Goal: Transaction & Acquisition: Purchase product/service

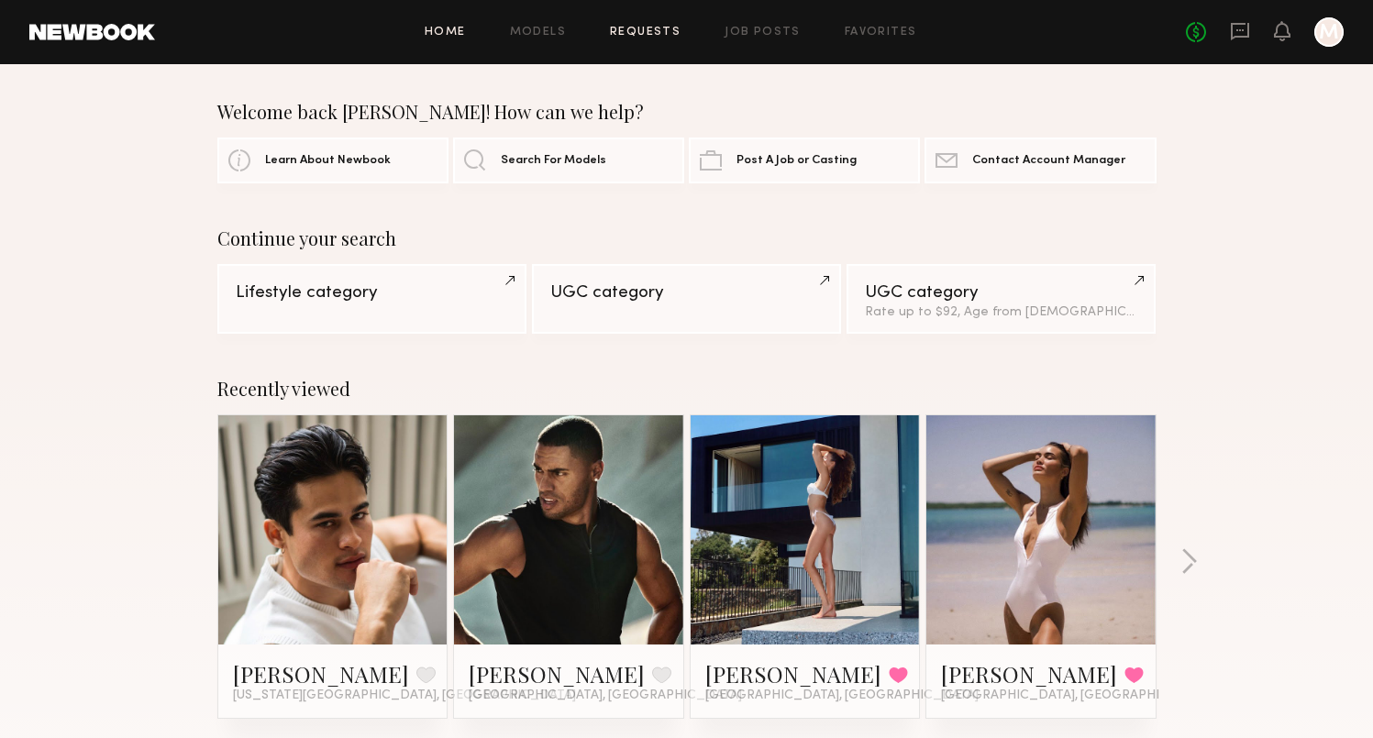
click at [676, 33] on link "Requests" at bounding box center [645, 33] width 71 height 12
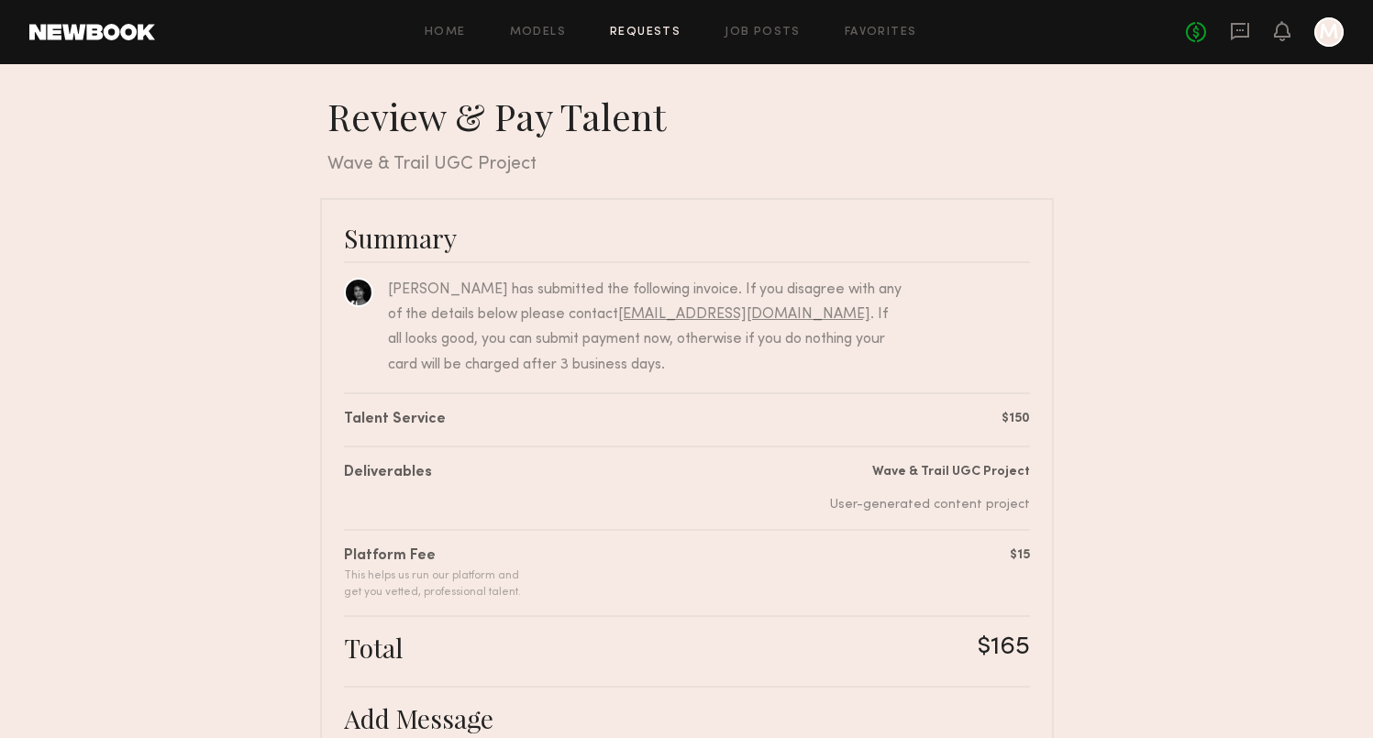
scroll to position [365, 0]
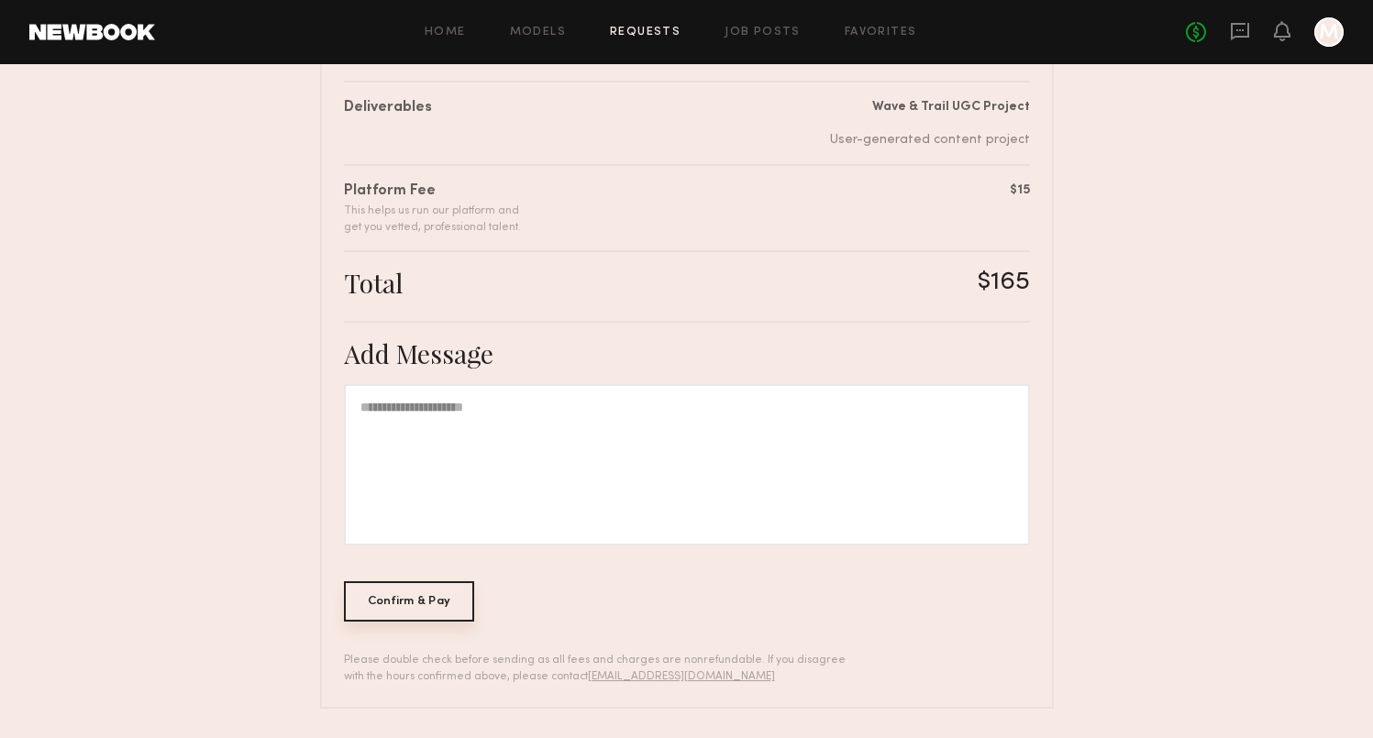
click at [443, 603] on div "Confirm & Pay" at bounding box center [409, 602] width 131 height 40
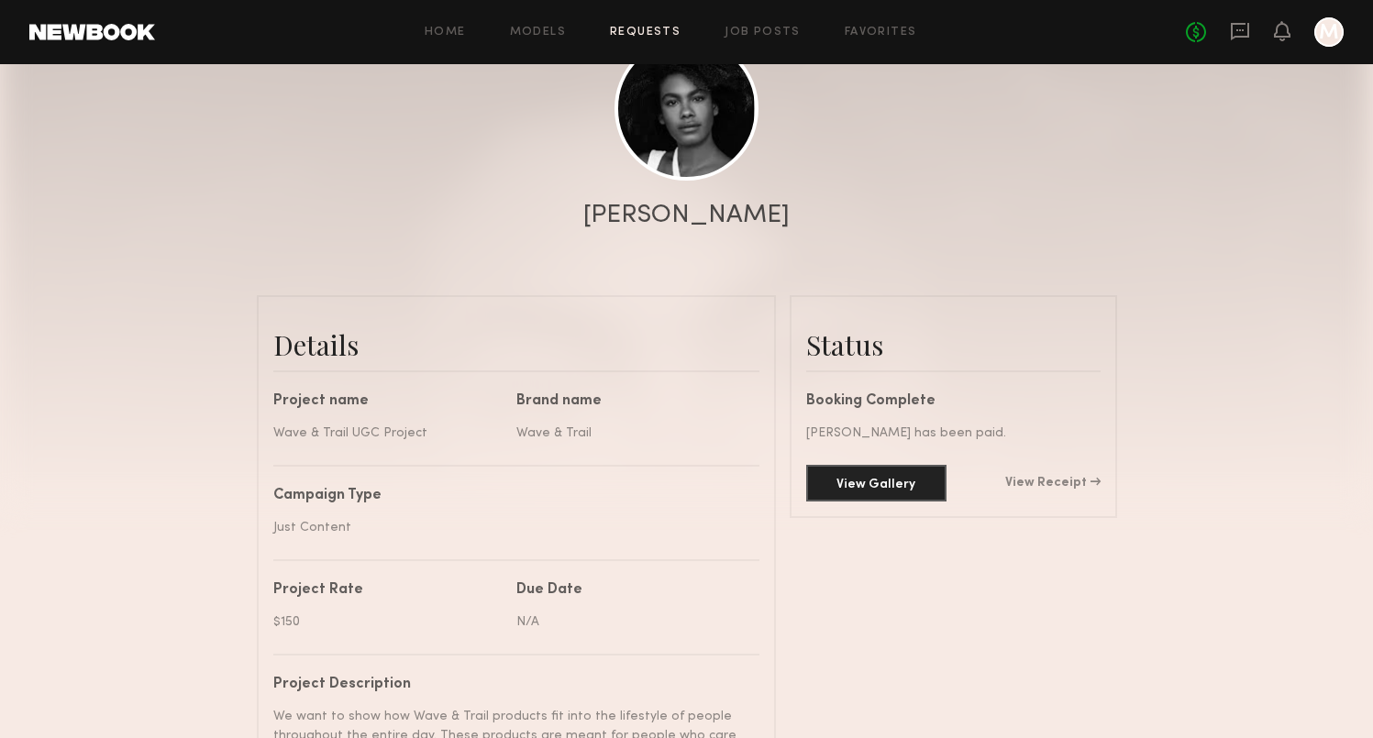
scroll to position [251, 0]
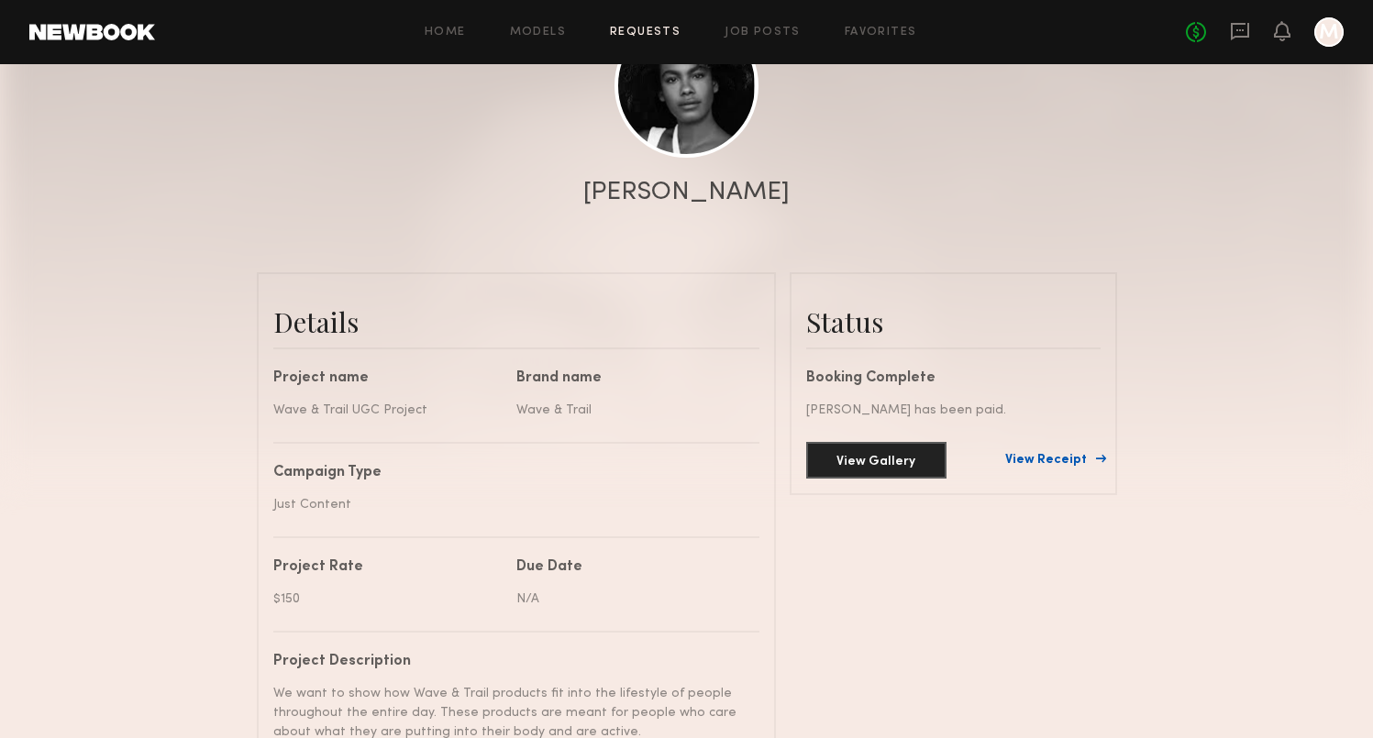
click at [1082, 458] on link "View Receipt" at bounding box center [1052, 460] width 95 height 13
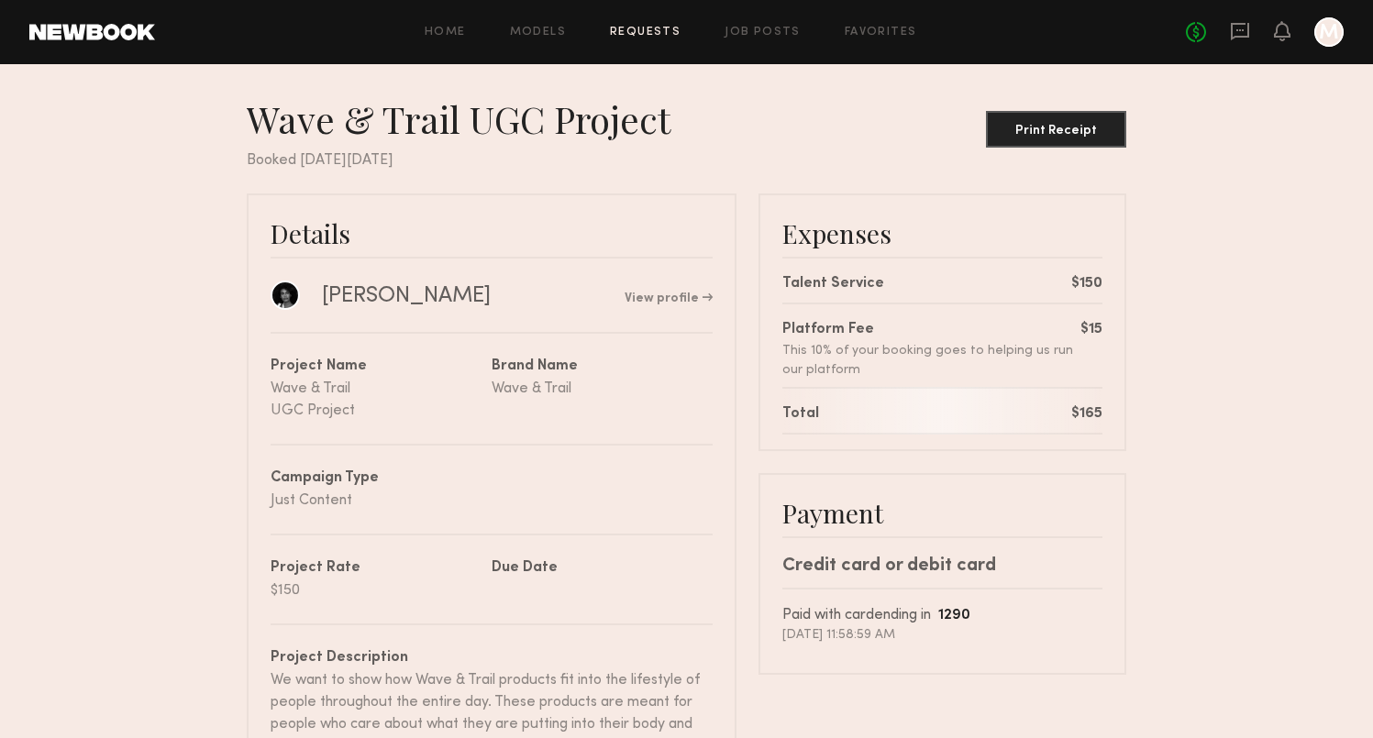
scroll to position [24, 0]
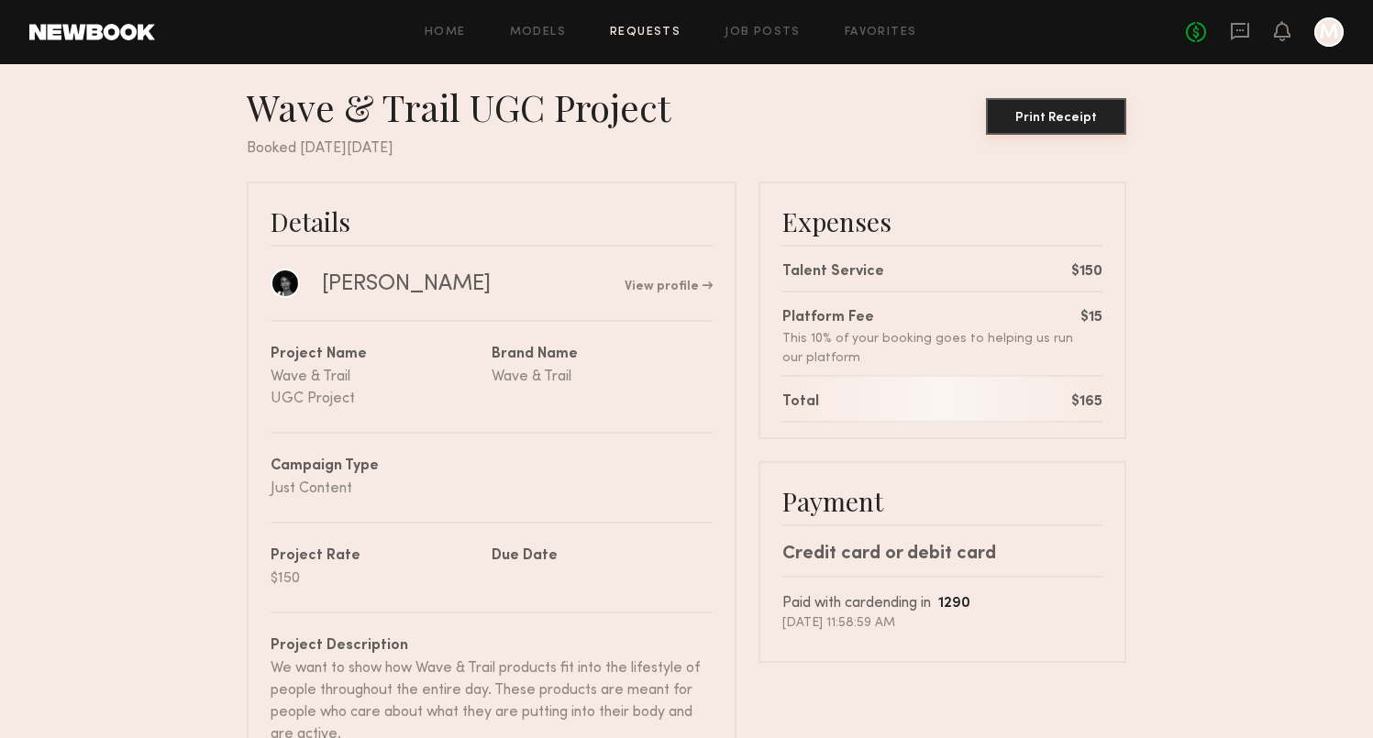
click at [1056, 129] on button "Print Receipt" at bounding box center [1056, 116] width 140 height 37
click at [645, 32] on link "Requests" at bounding box center [645, 33] width 71 height 12
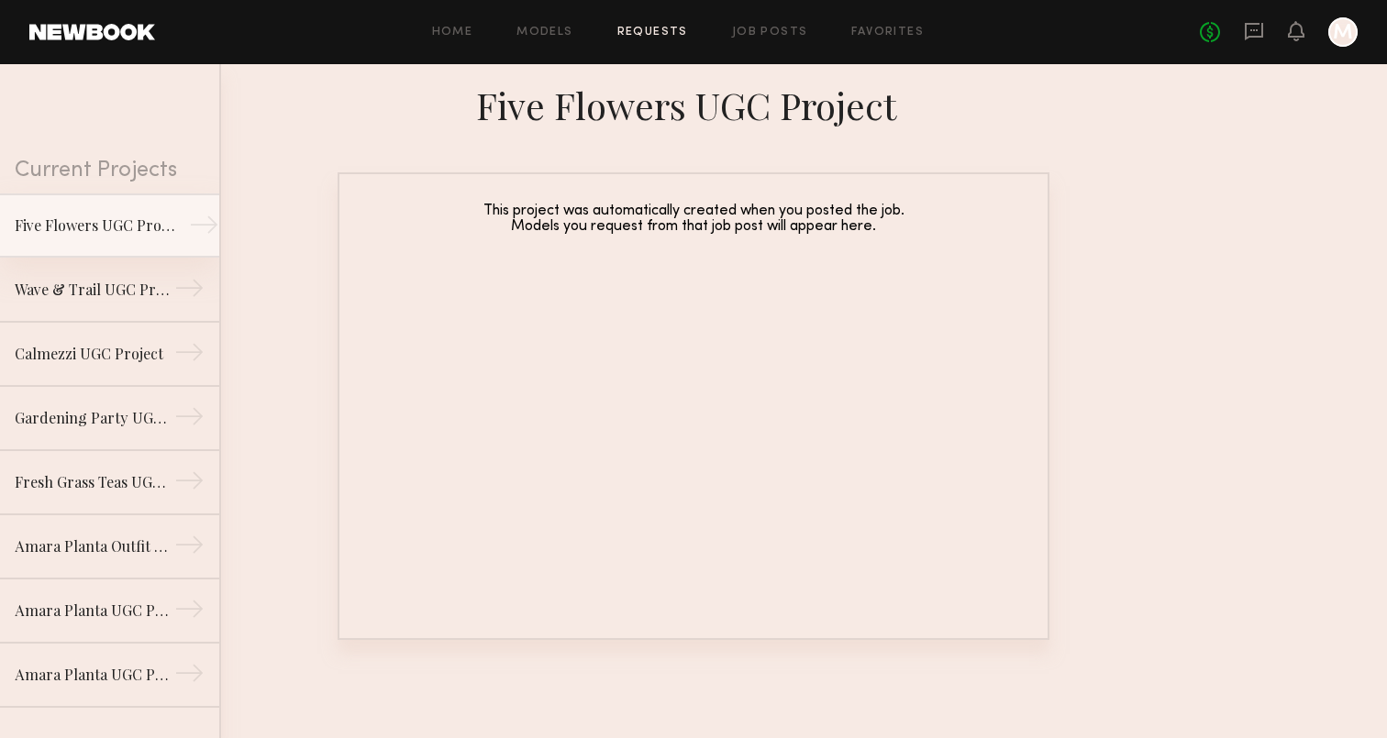
click at [136, 227] on div "Five Flowers UGC Project" at bounding box center [95, 226] width 160 height 22
click at [587, 281] on div "This project was automatically created when you posted the job. Models you requ…" at bounding box center [694, 406] width 712 height 468
click at [737, 38] on div "Home Models Requests Job Posts Favorites Sign Out No fees up to $5,000 M" at bounding box center [756, 31] width 1203 height 29
click at [751, 28] on link "Job Posts" at bounding box center [770, 33] width 76 height 12
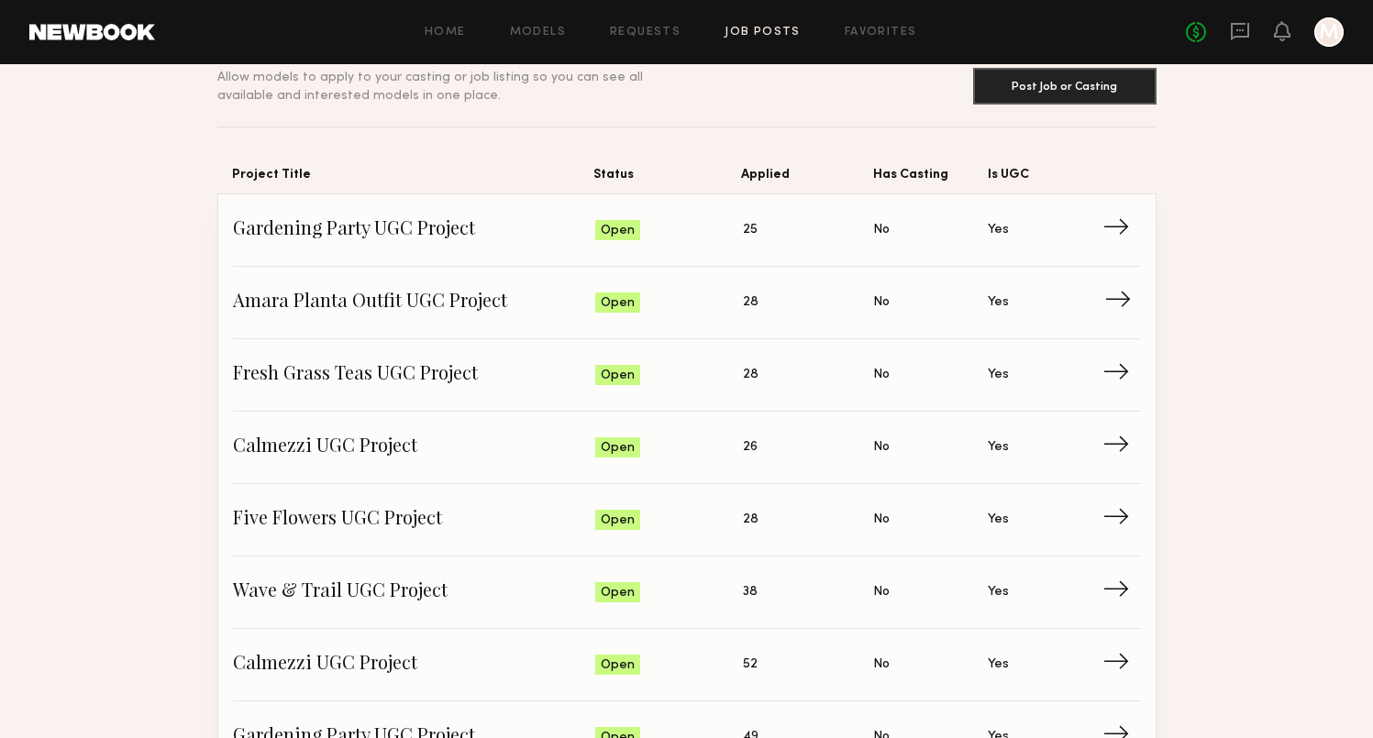
scroll to position [106, 0]
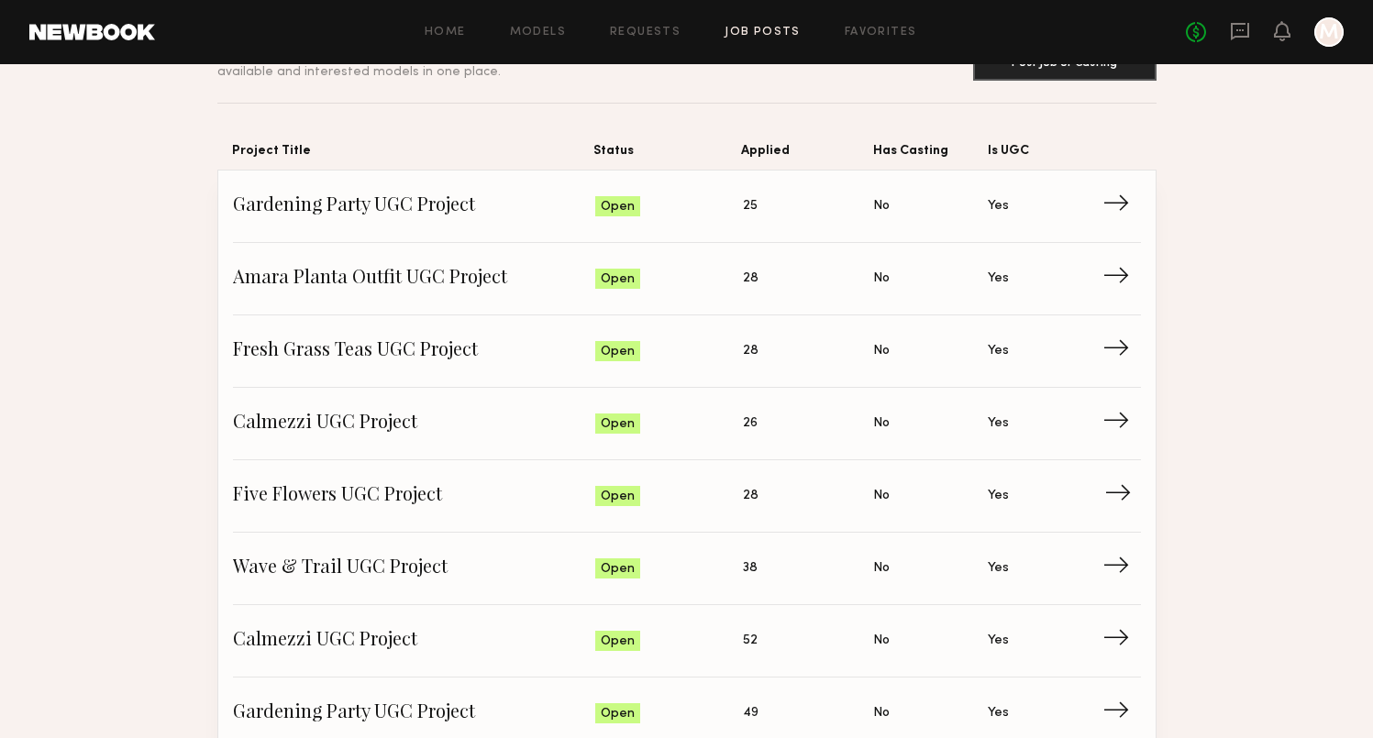
click at [505, 504] on span "Five Flowers UGC Project" at bounding box center [414, 496] width 363 height 28
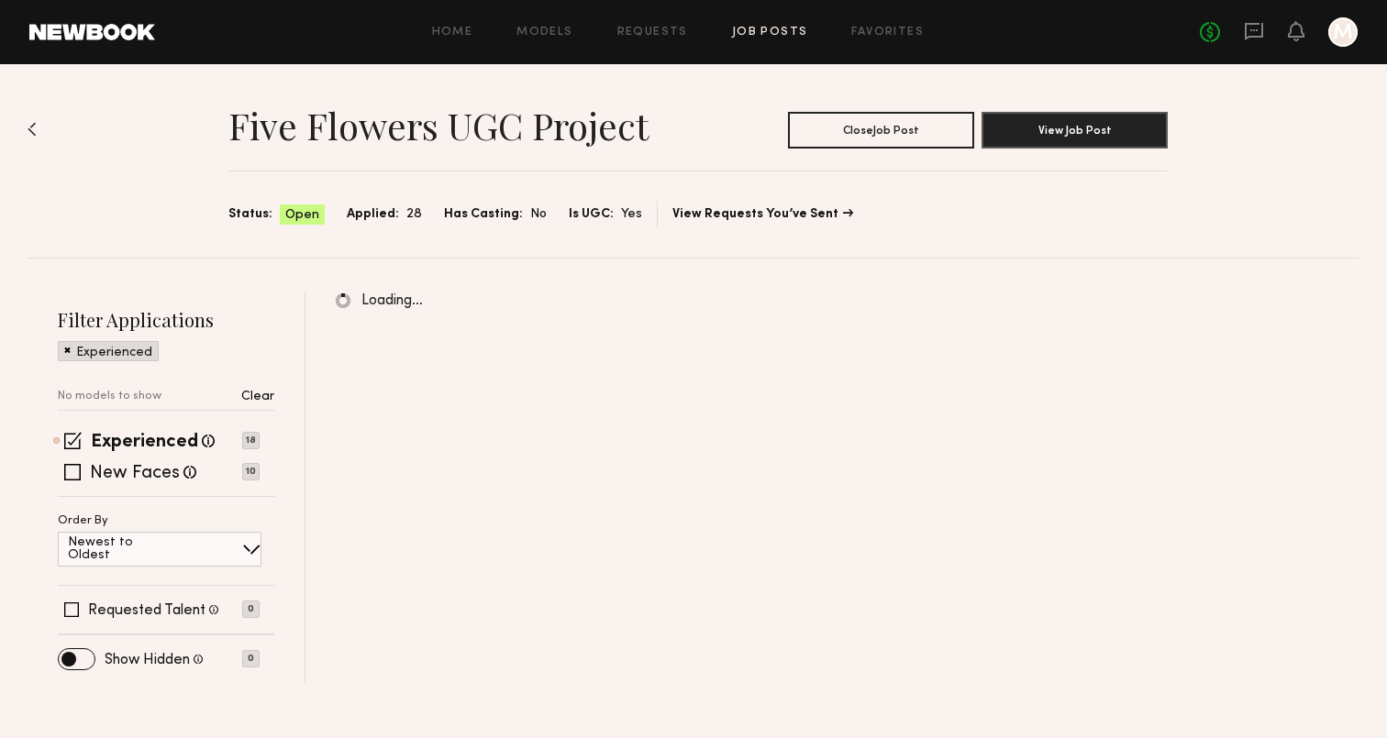
click at [259, 394] on p "Clear" at bounding box center [257, 397] width 33 height 13
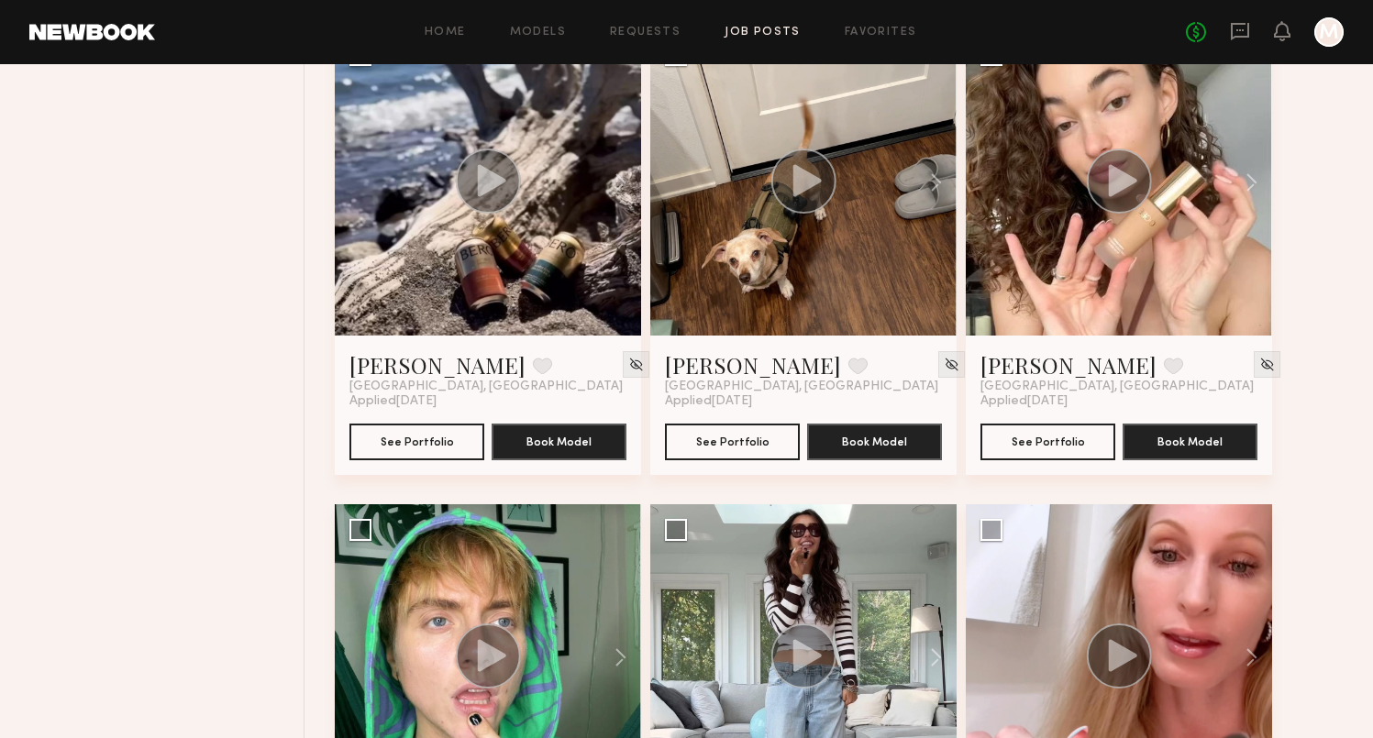
scroll to position [3282, 0]
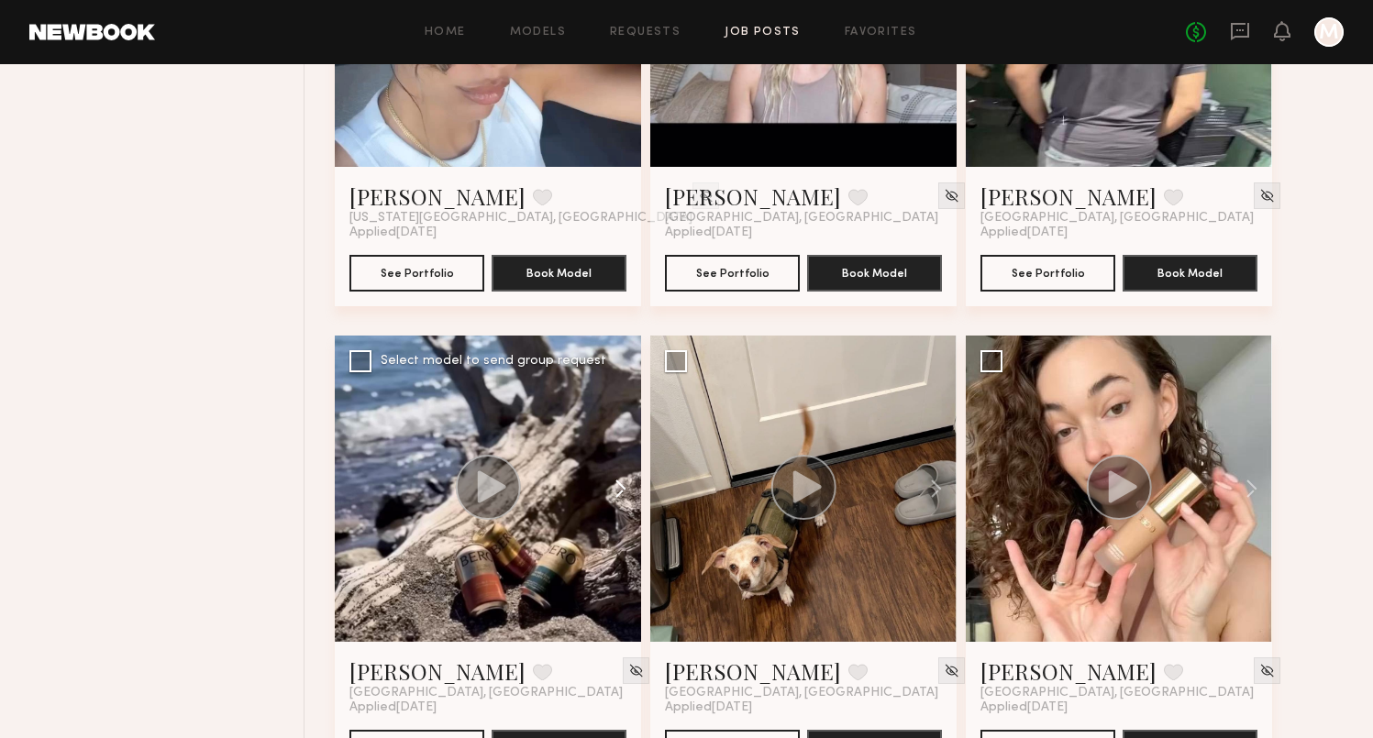
click at [591, 604] on button at bounding box center [611, 489] width 59 height 306
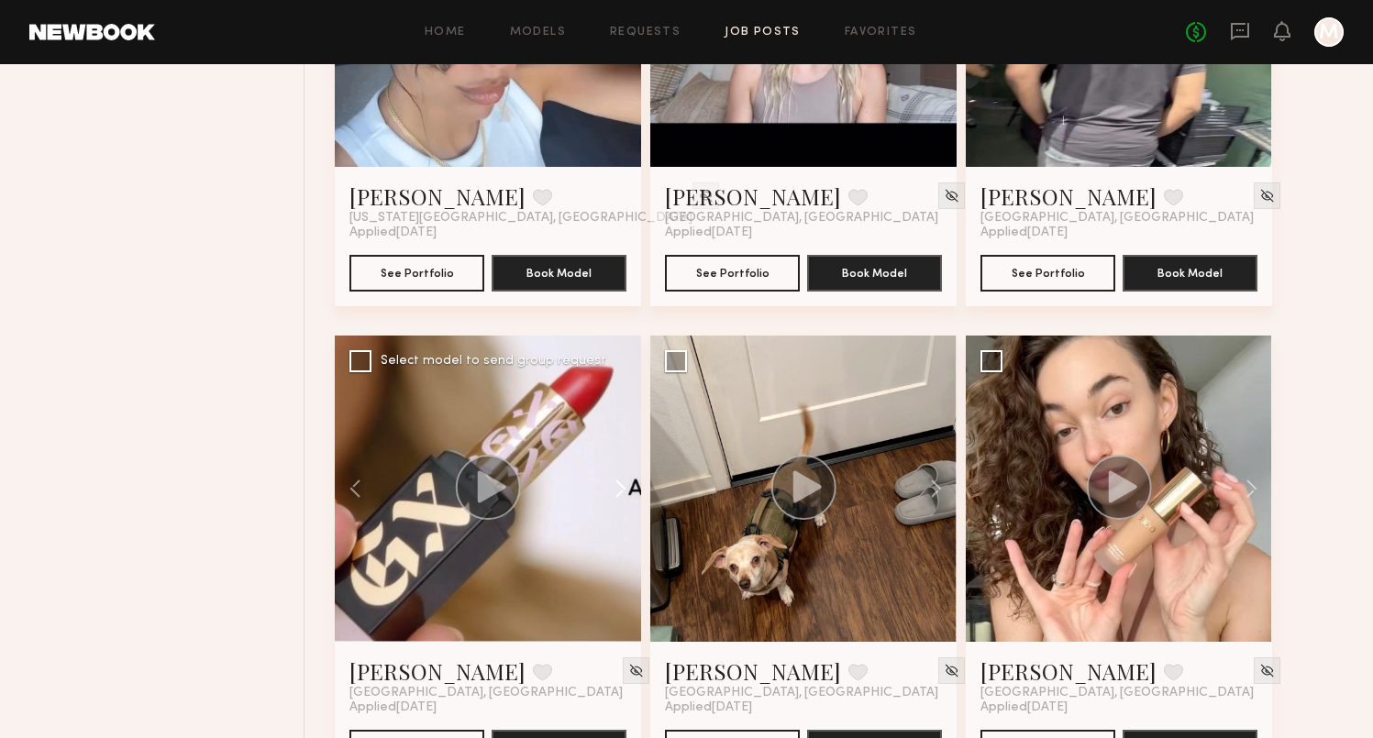
click at [619, 492] on button at bounding box center [611, 489] width 59 height 306
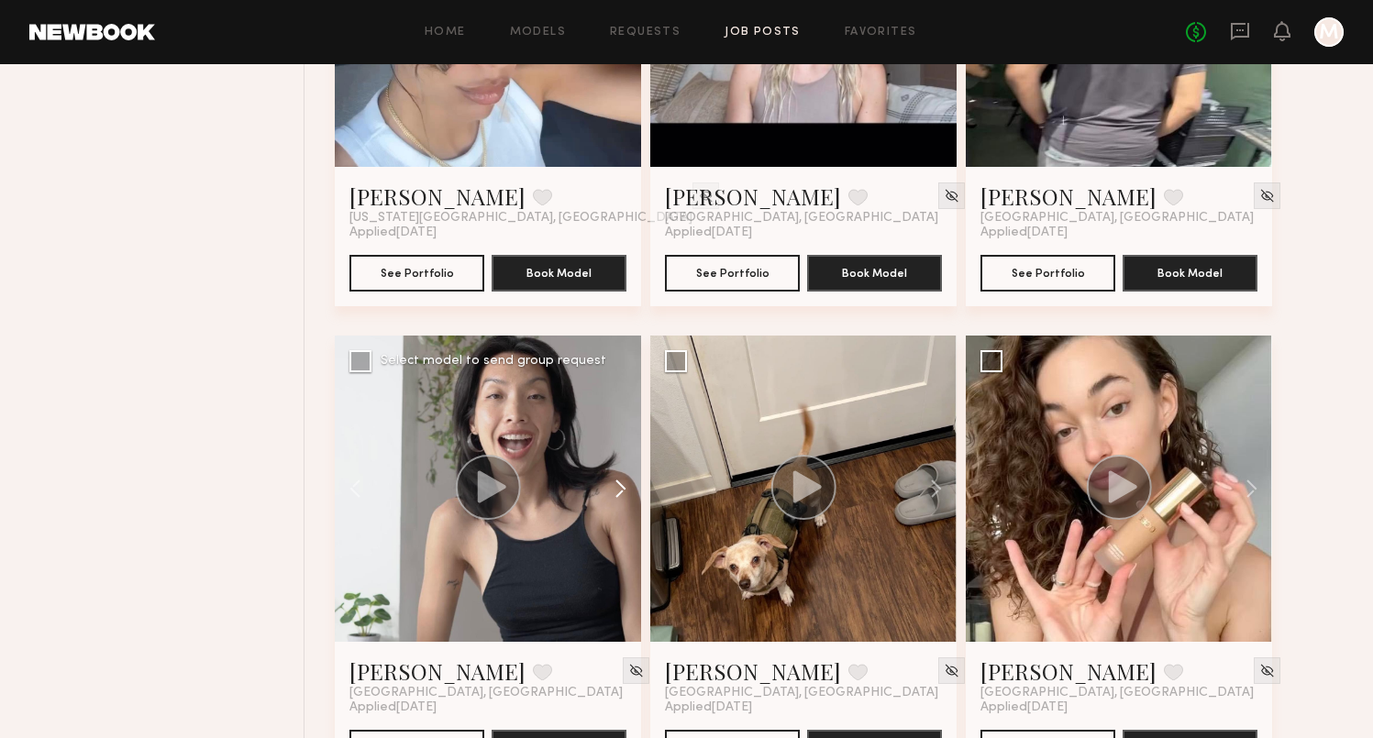
click at [619, 492] on button at bounding box center [611, 489] width 59 height 306
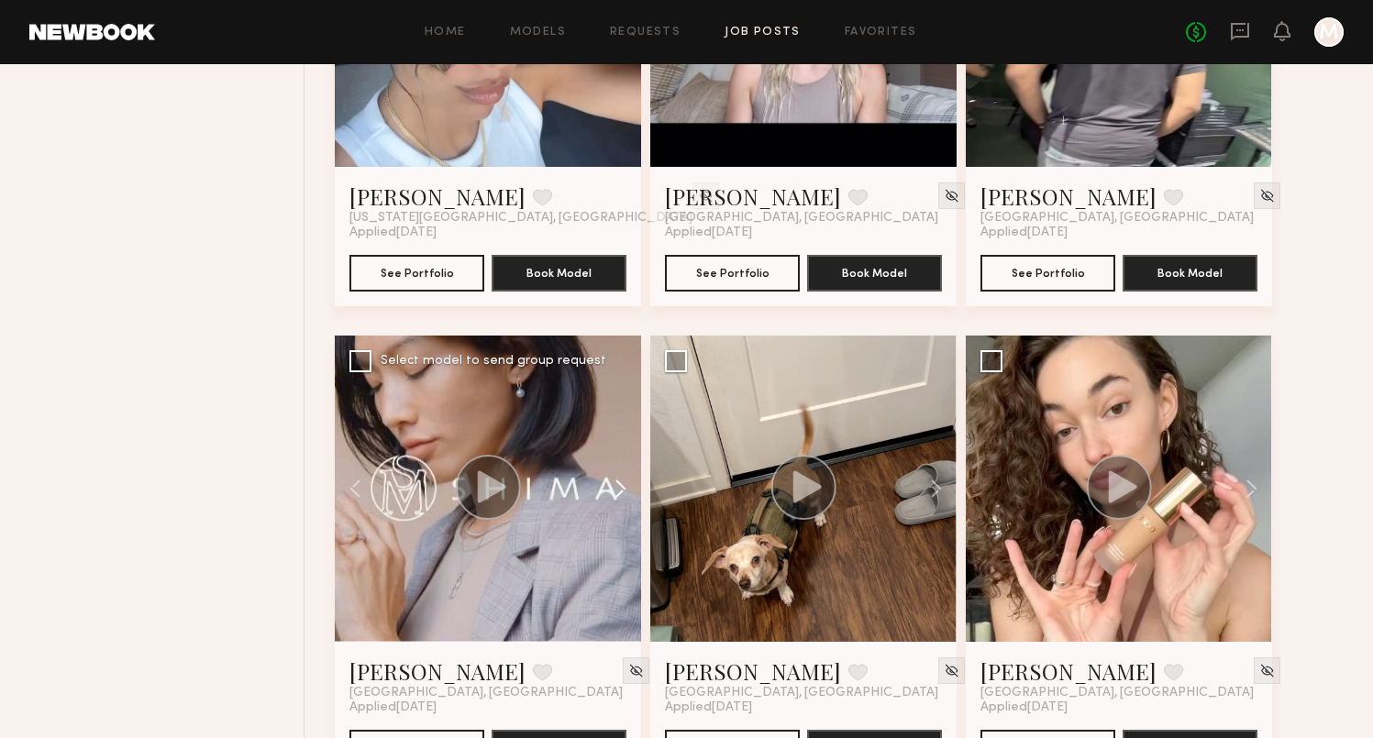
click at [619, 492] on button at bounding box center [611, 489] width 59 height 306
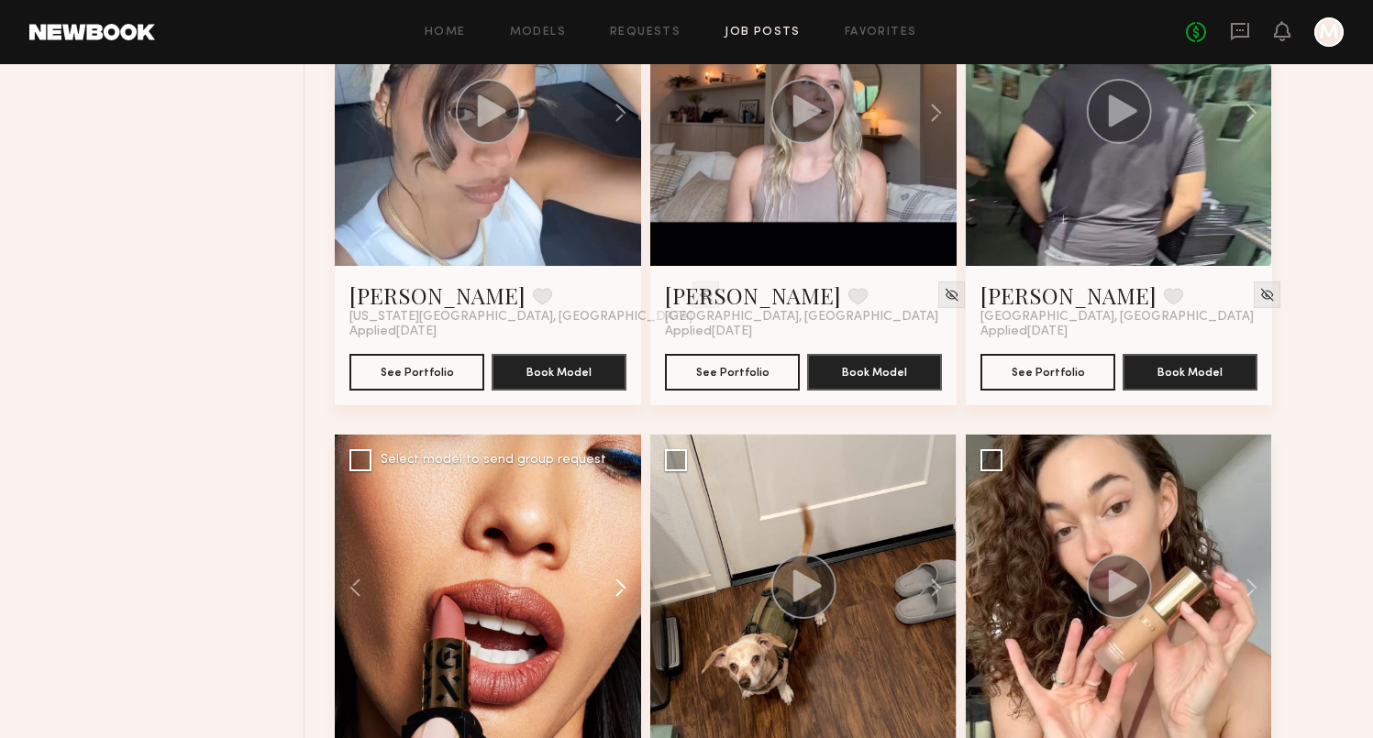
scroll to position [2988, 0]
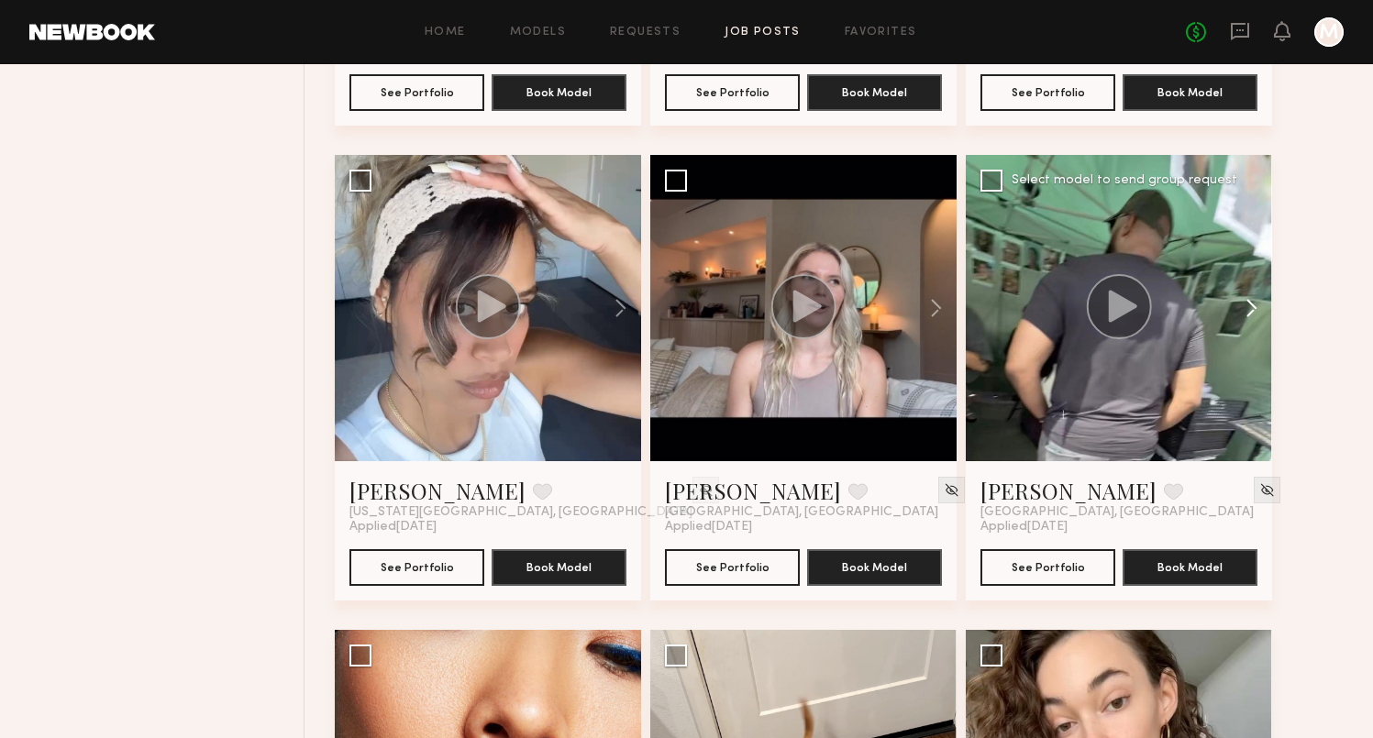
click at [1255, 307] on button at bounding box center [1243, 308] width 59 height 306
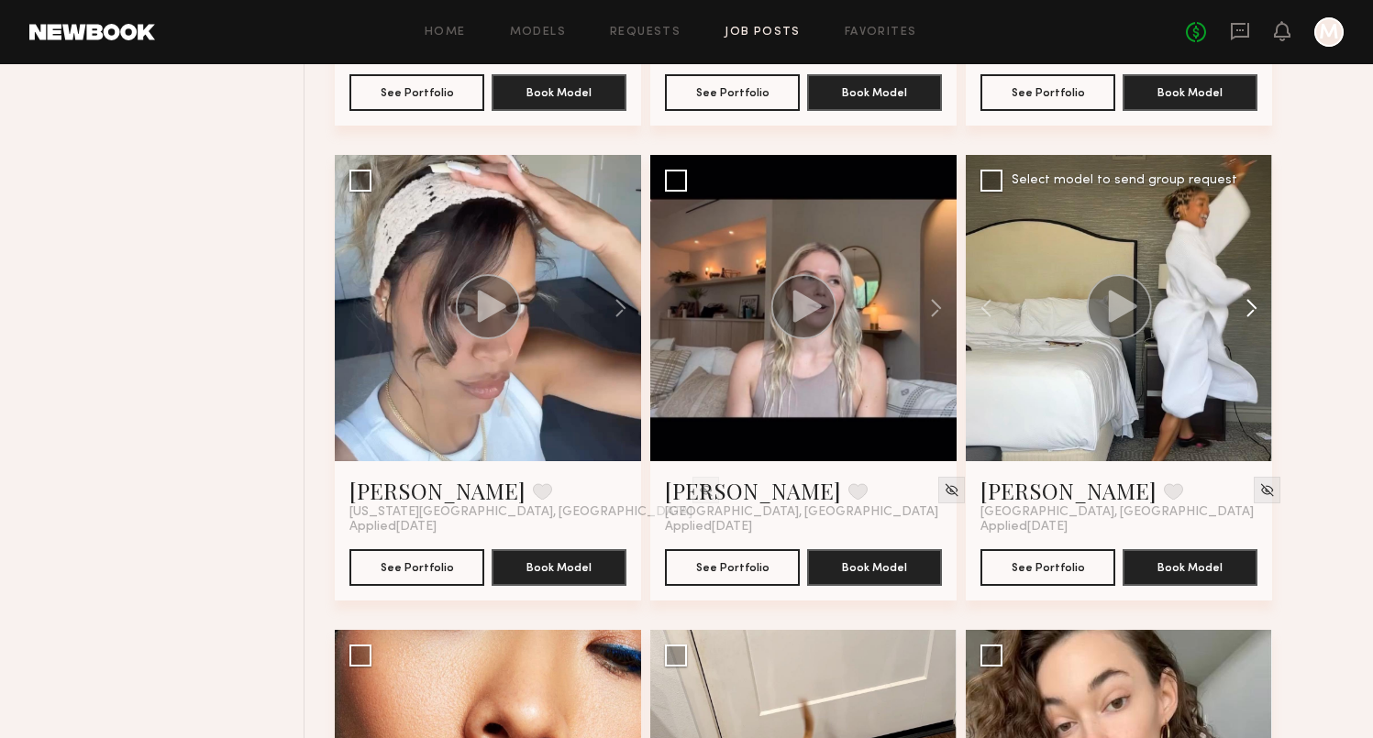
click at [1255, 307] on button at bounding box center [1243, 308] width 59 height 306
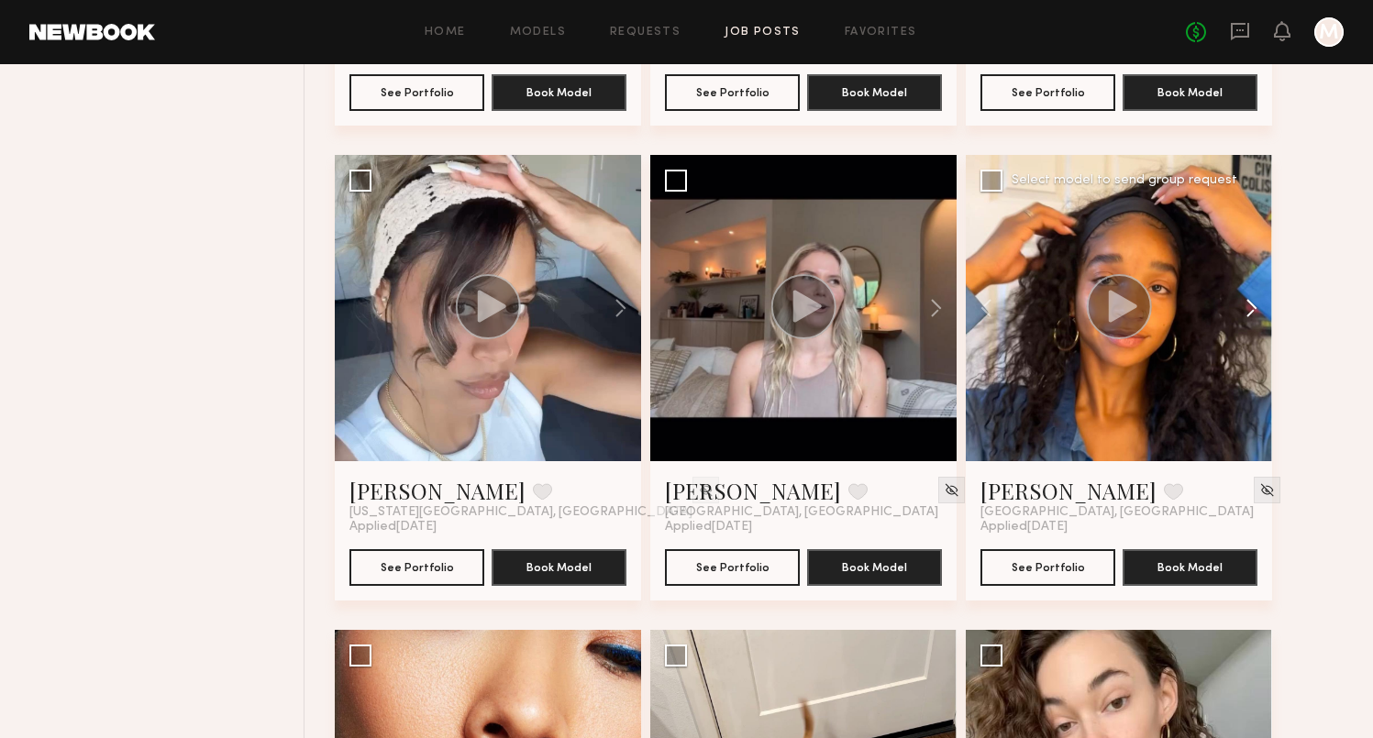
click at [1255, 307] on button at bounding box center [1243, 308] width 59 height 306
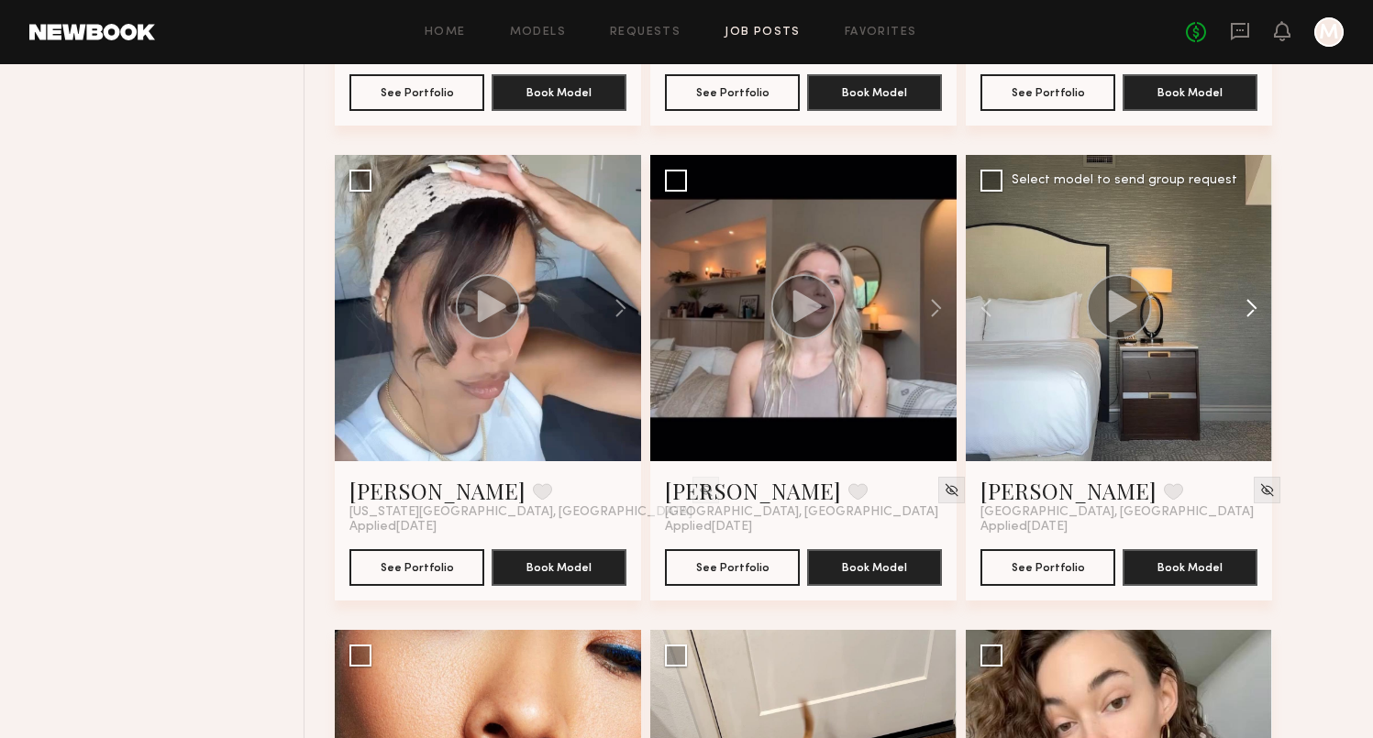
click at [1255, 307] on button at bounding box center [1243, 308] width 59 height 306
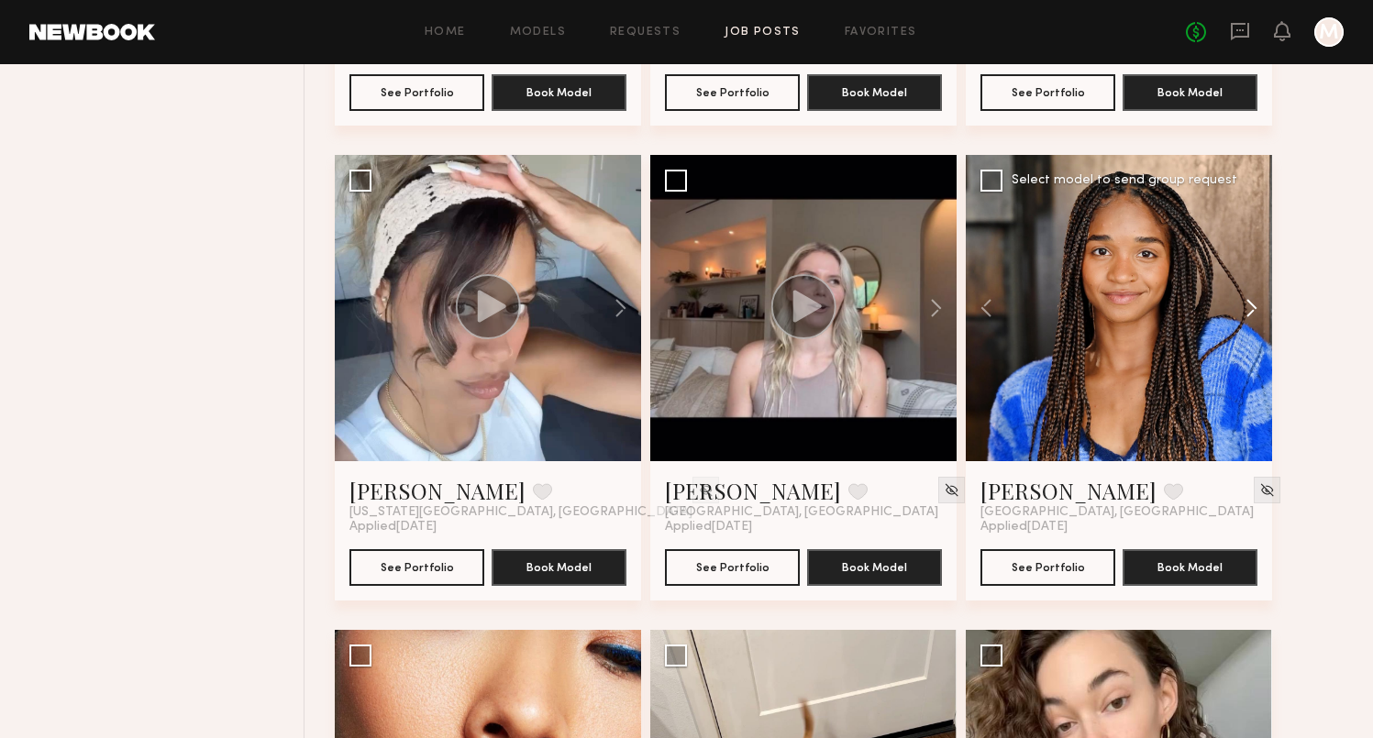
click at [1255, 307] on button at bounding box center [1243, 308] width 59 height 306
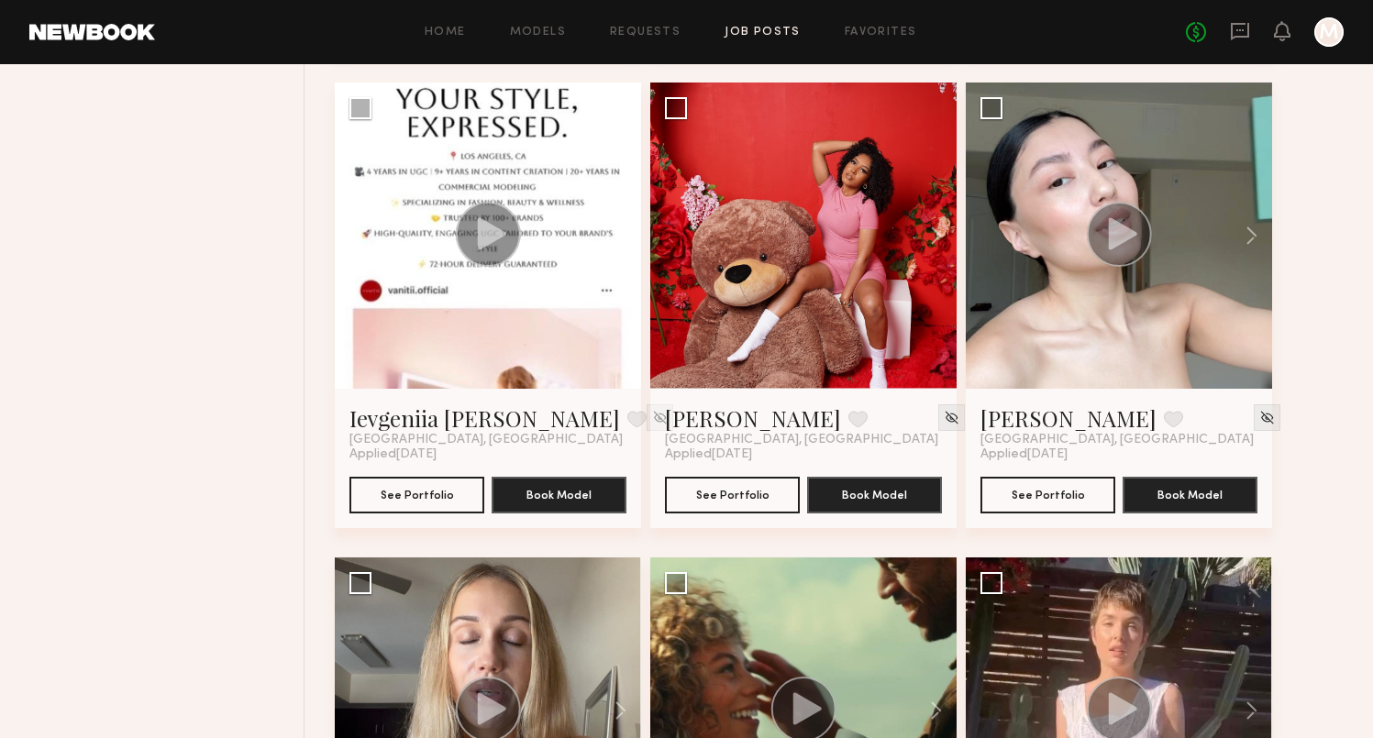
scroll to position [2098, 0]
